Goal: Find specific page/section: Find specific page/section

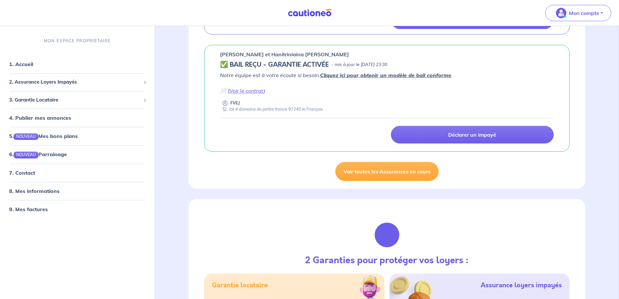
scroll to position [520, 0]
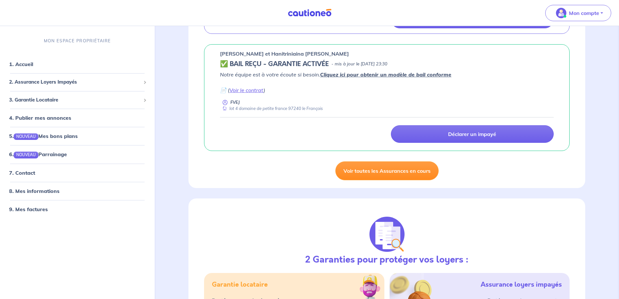
click at [381, 169] on link "Voir toutes les Assurances en cours" at bounding box center [387, 170] width 103 height 19
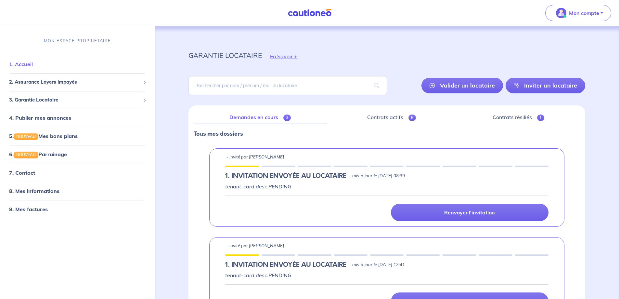
click at [31, 67] on link "1. Accueil" at bounding box center [21, 64] width 24 height 7
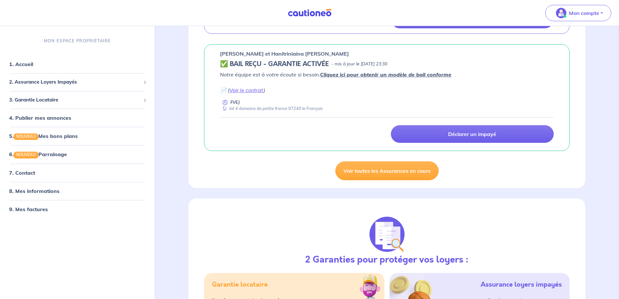
scroll to position [325, 0]
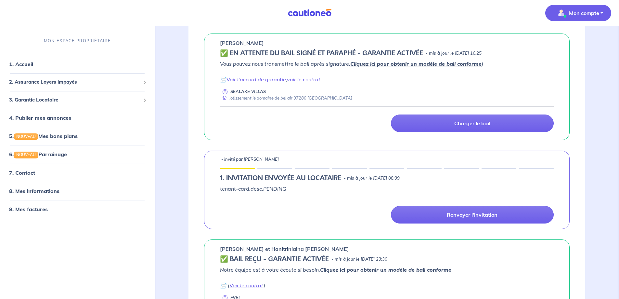
click at [573, 16] on p "Mon compte" at bounding box center [584, 13] width 30 height 8
click at [569, 55] on link "Me déconnecter" at bounding box center [572, 56] width 52 height 10
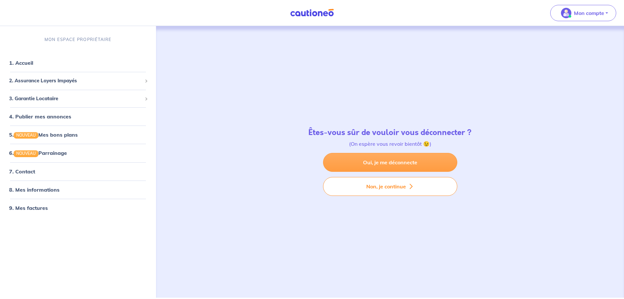
click at [396, 161] on link "Oui, je me déconnecte" at bounding box center [390, 162] width 134 height 19
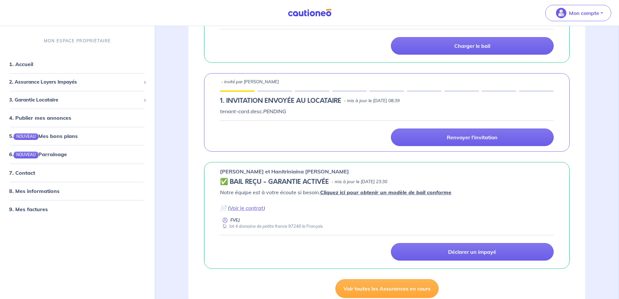
scroll to position [520, 0]
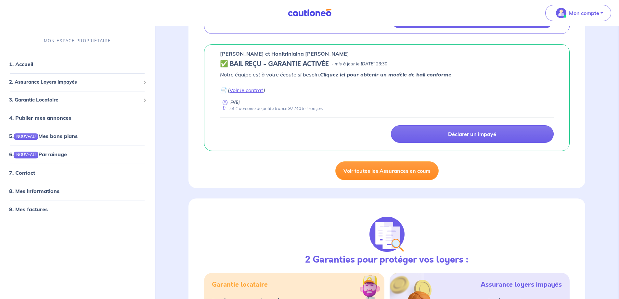
click at [367, 173] on link "Voir toutes les Assurances en cours" at bounding box center [387, 170] width 103 height 19
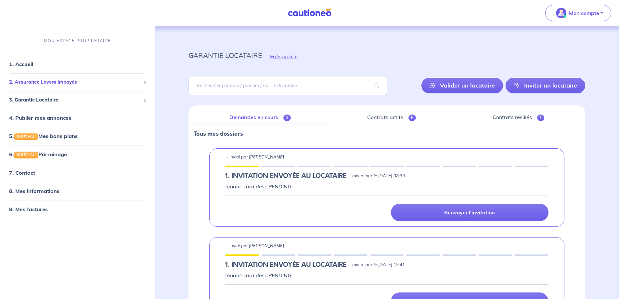
click at [141, 84] on div "2. Assurance Loyers Impayés" at bounding box center [78, 82] width 150 height 13
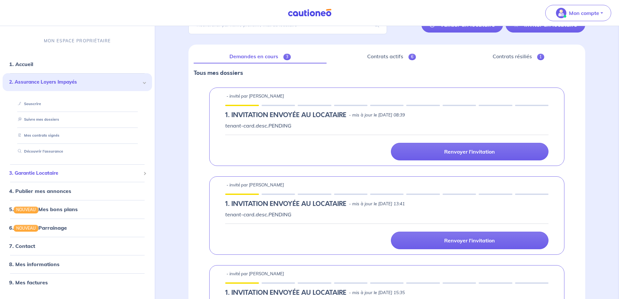
scroll to position [49, 0]
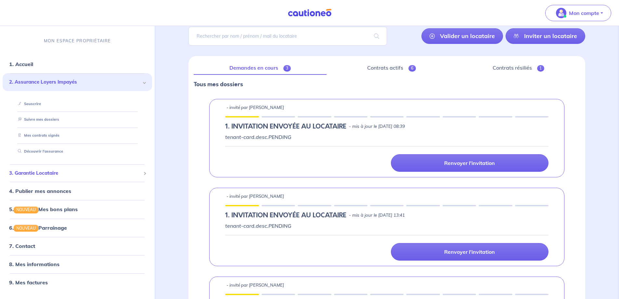
click at [88, 173] on span "3. Garantie Locataire" at bounding box center [75, 172] width 132 height 7
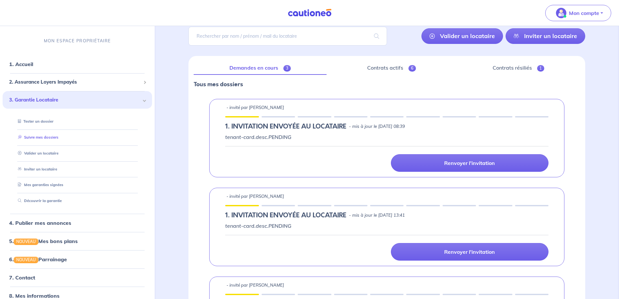
click at [50, 137] on link "Suivre mes dossiers" at bounding box center [36, 137] width 43 height 5
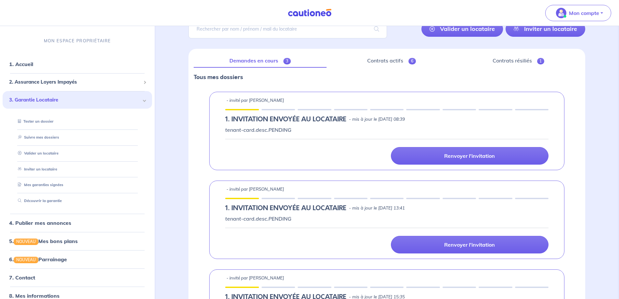
scroll to position [0, 0]
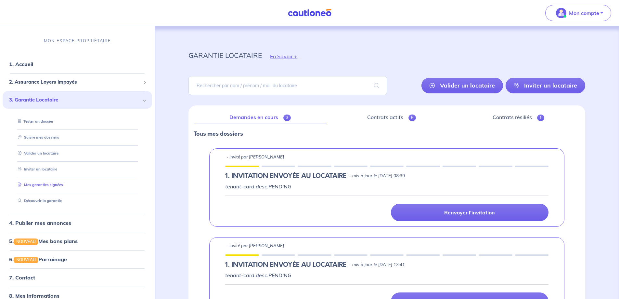
click at [57, 185] on link "Mes garanties signées" at bounding box center [39, 184] width 48 height 5
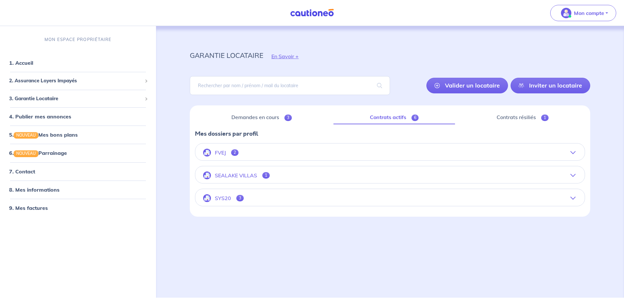
click at [219, 199] on p "SYS20" at bounding box center [223, 198] width 16 height 6
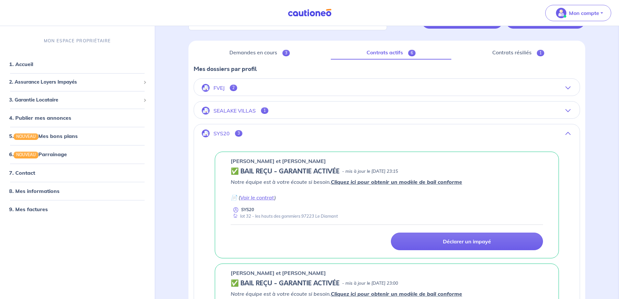
scroll to position [65, 0]
click at [255, 197] on link "Voir le contrat" at bounding box center [257, 197] width 34 height 7
